Goal: Information Seeking & Learning: Learn about a topic

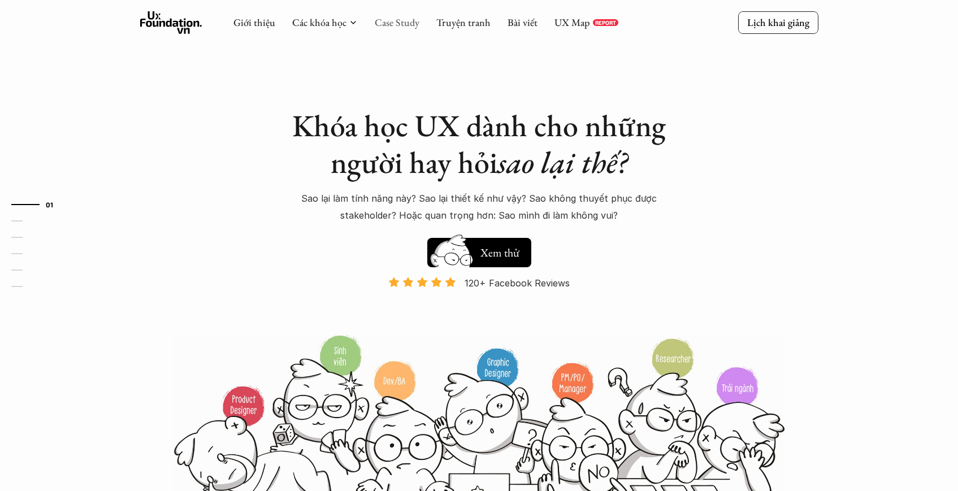
click at [395, 26] on link "Case Study" at bounding box center [397, 22] width 45 height 13
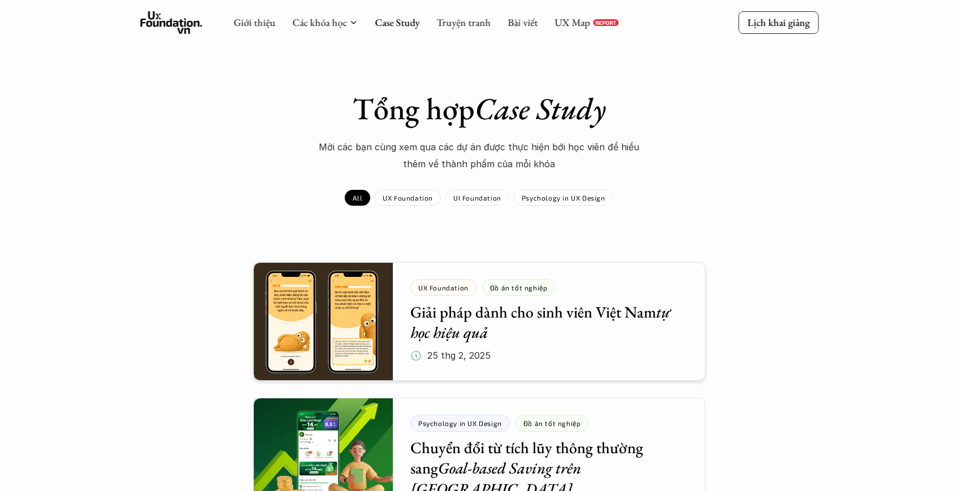
scroll to position [7, 0]
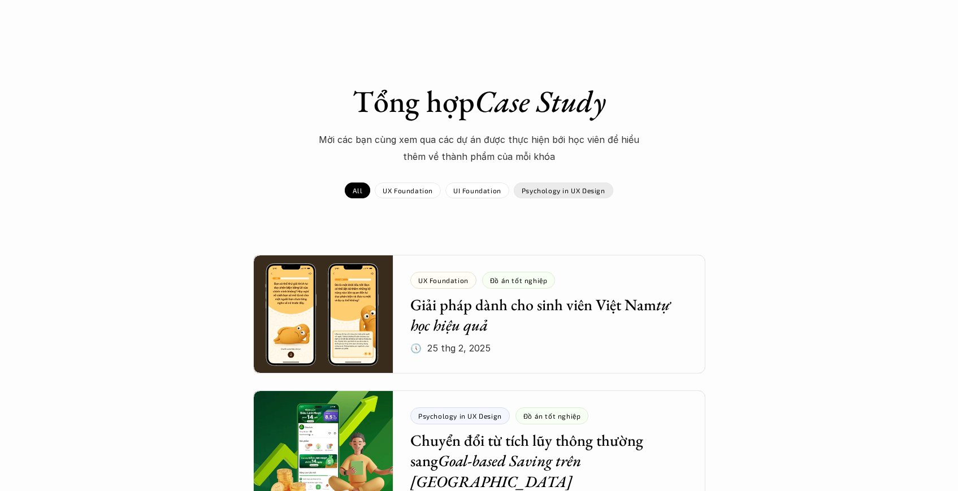
click at [531, 195] on div "Psychology in UX Design" at bounding box center [564, 191] width 100 height 16
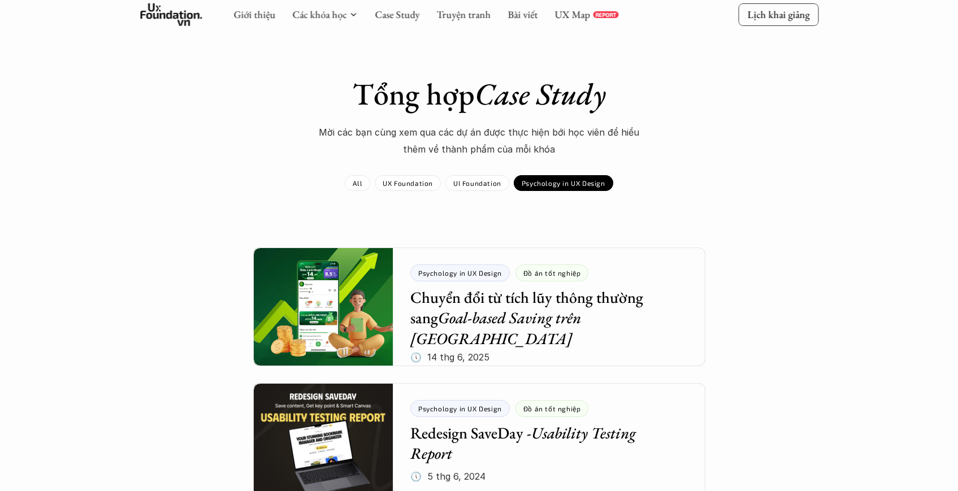
scroll to position [22, 0]
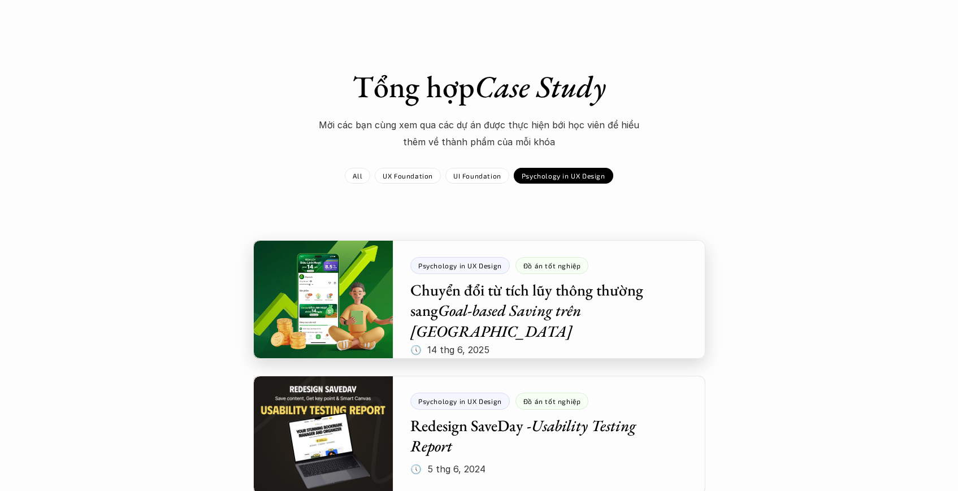
click at [343, 291] on div at bounding box center [479, 299] width 452 height 119
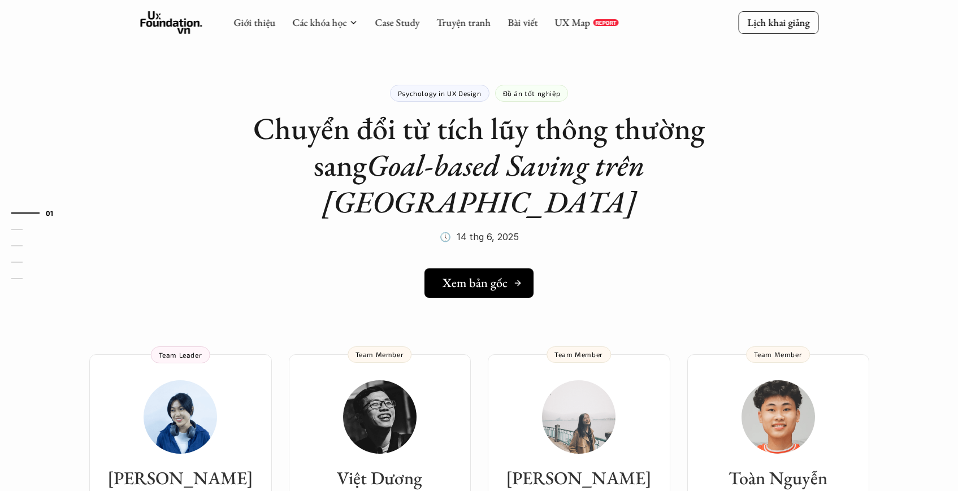
click at [470, 276] on h5 "Xem bản gốc" at bounding box center [475, 283] width 65 height 15
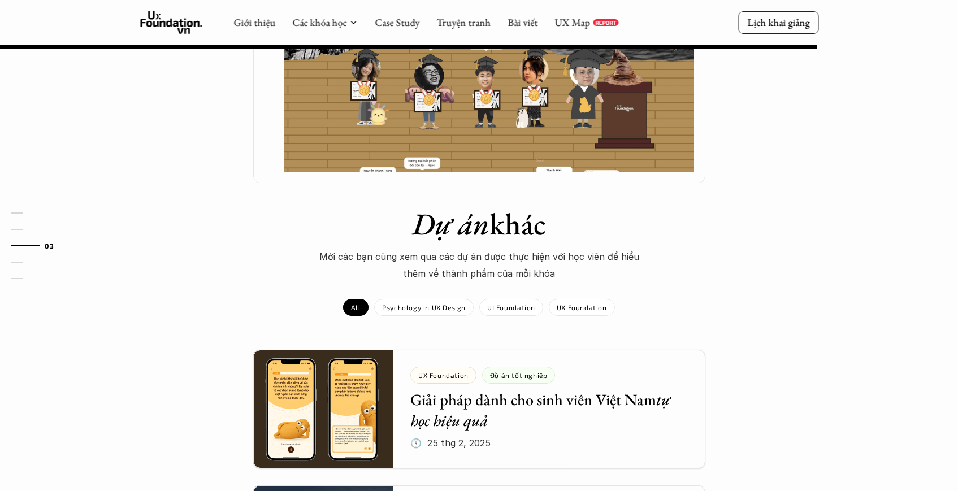
scroll to position [923, 0]
